Goal: Task Accomplishment & Management: Use online tool/utility

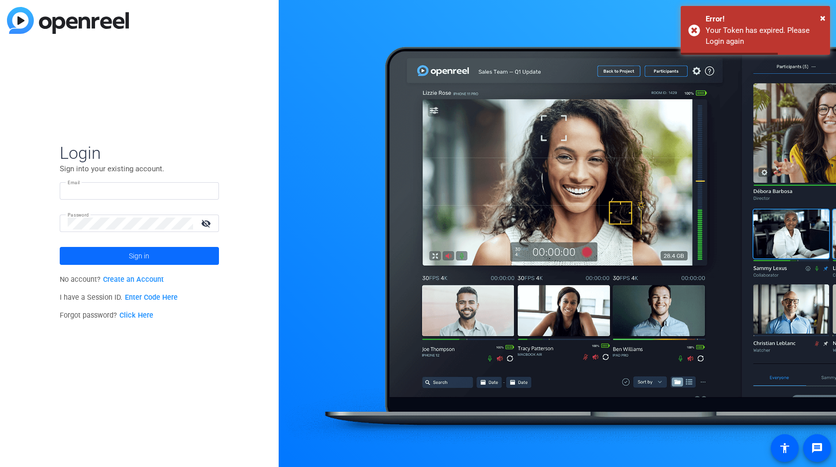
type input "stefan@incos.media"
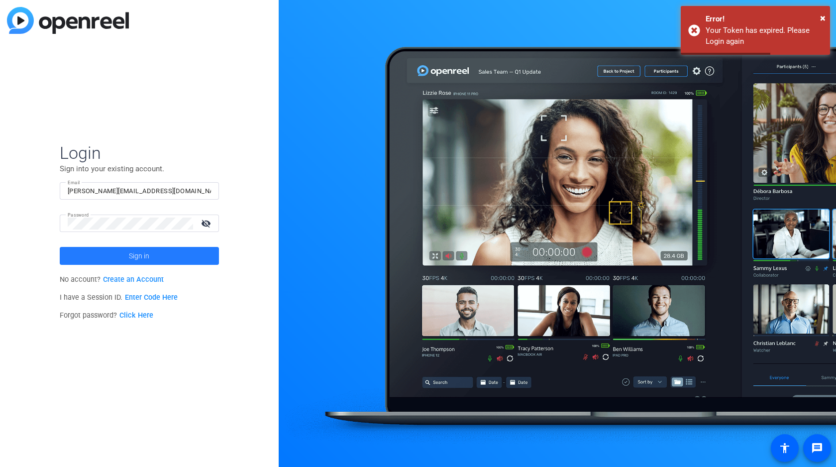
click at [158, 252] on span at bounding box center [139, 256] width 159 height 24
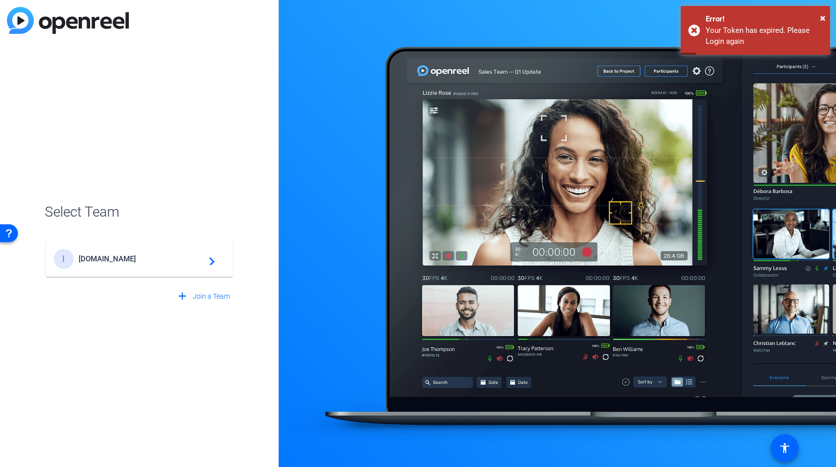
click at [113, 259] on span "Incos.Media" at bounding box center [141, 258] width 124 height 9
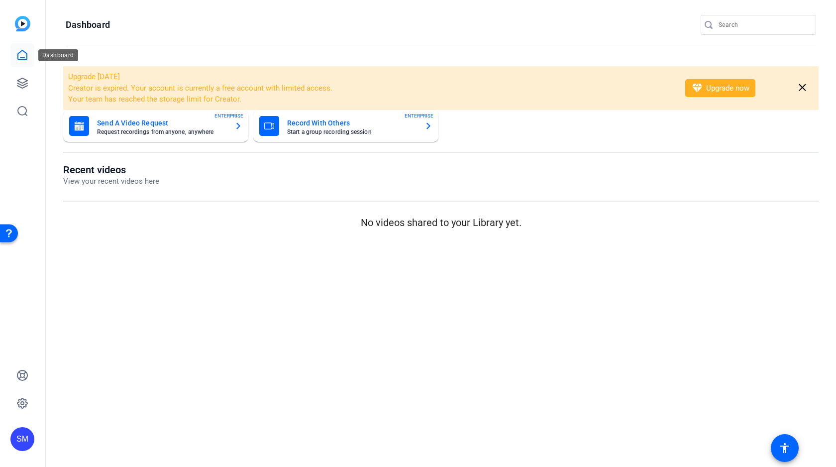
click at [18, 53] on icon at bounding box center [22, 54] width 9 height 9
click at [22, 81] on icon at bounding box center [22, 83] width 12 height 12
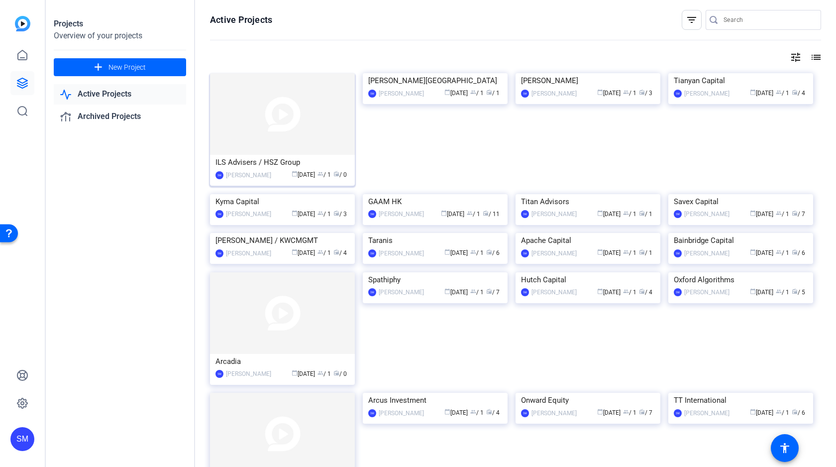
click at [291, 120] on img at bounding box center [282, 114] width 145 height 82
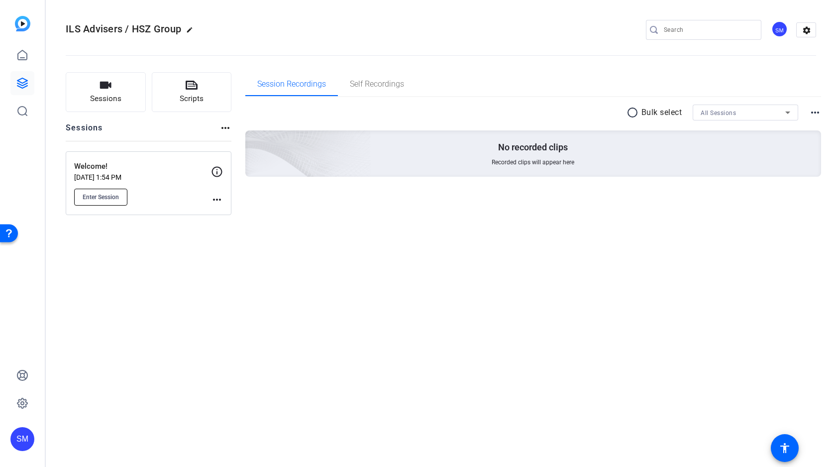
click at [116, 193] on span "Enter Session" at bounding box center [101, 197] width 36 height 8
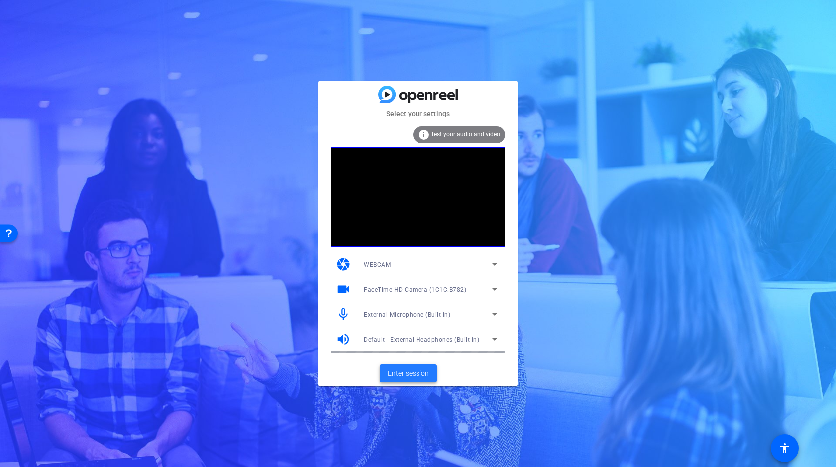
click at [403, 369] on span "Enter session" at bounding box center [408, 373] width 41 height 10
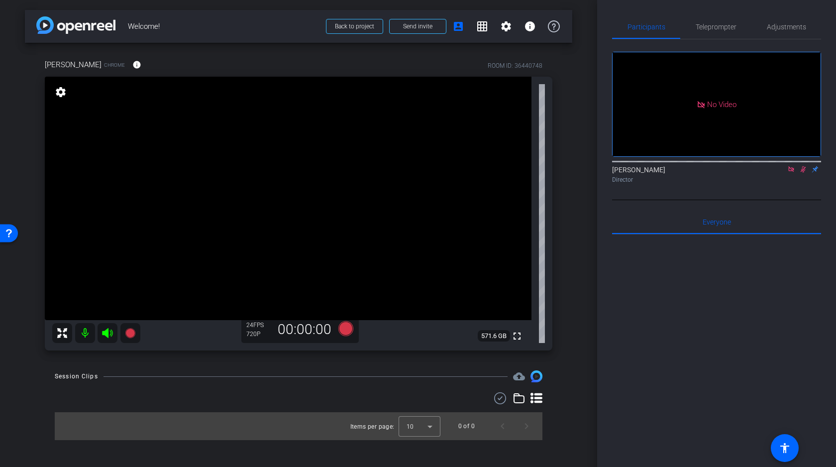
click at [792, 173] on icon at bounding box center [791, 169] width 8 height 7
click at [793, 173] on icon at bounding box center [791, 169] width 8 height 7
click at [578, 92] on div "arrow_back Welcome! Back to project Send invite account_box grid_on settings in…" at bounding box center [298, 233] width 597 height 467
click at [107, 333] on icon at bounding box center [107, 333] width 10 height 10
click at [83, 333] on mat-icon at bounding box center [85, 333] width 20 height 20
